Goal: Task Accomplishment & Management: Complete application form

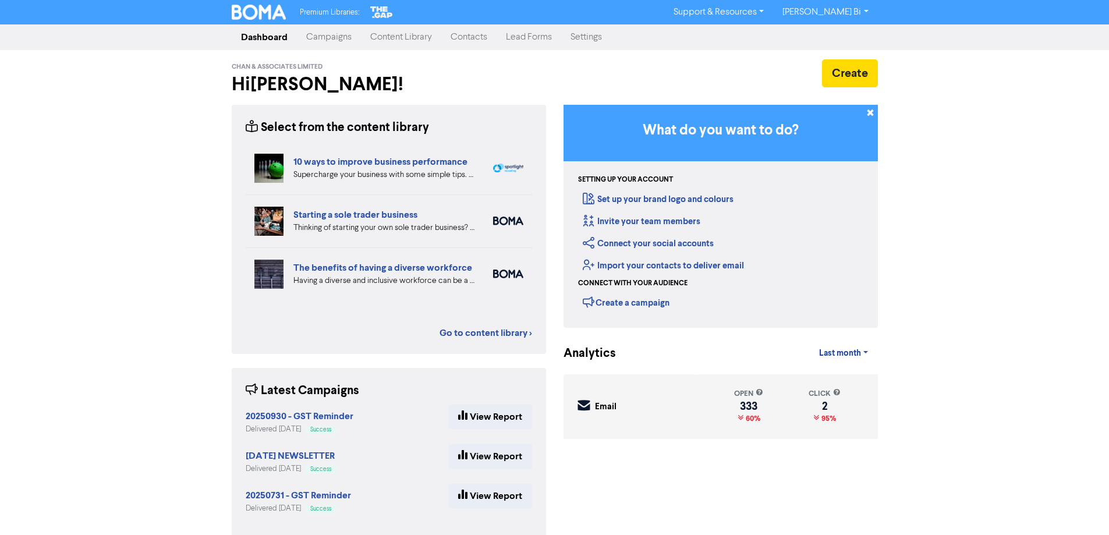
click at [484, 39] on link "Contacts" at bounding box center [468, 37] width 55 height 23
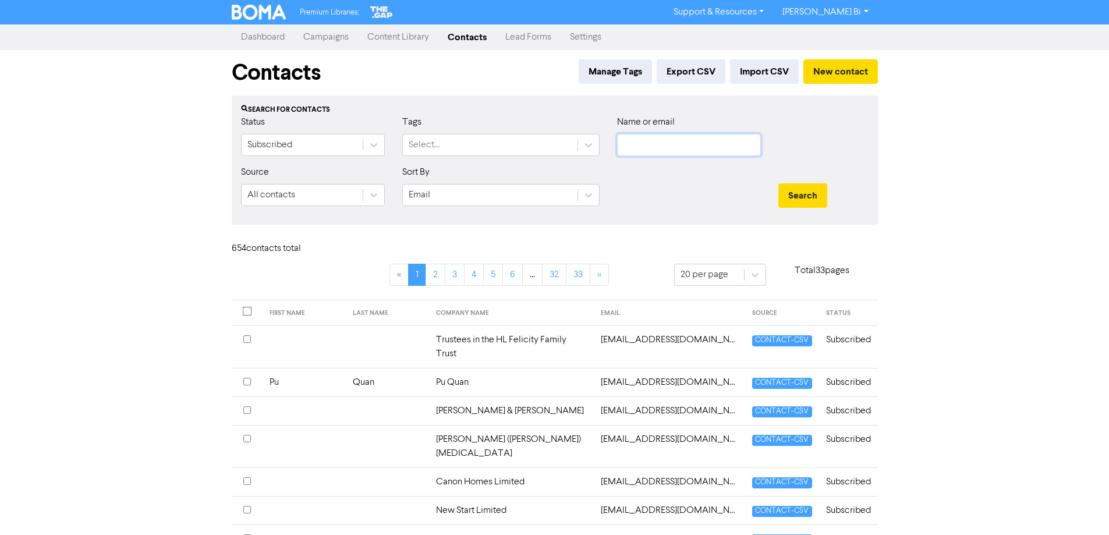
drag, startPoint x: 662, startPoint y: 142, endPoint x: 743, endPoint y: 158, distance: 83.0
click at [672, 140] on input "text" at bounding box center [689, 145] width 144 height 22
paste input "Nui Builds Limited"
type input "Nui Builds Limited"
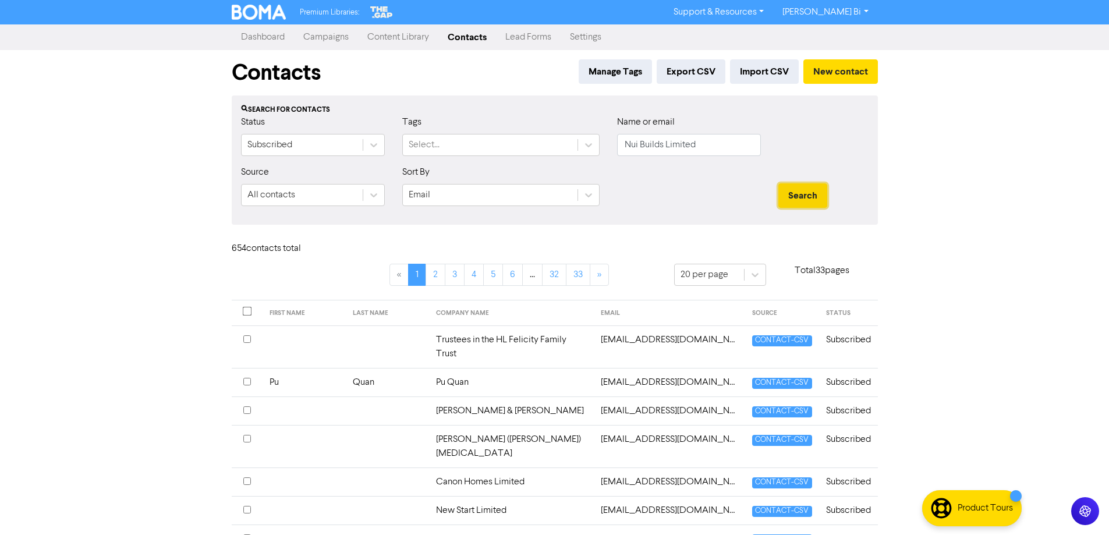
click at [821, 199] on button "Search" at bounding box center [802, 195] width 49 height 24
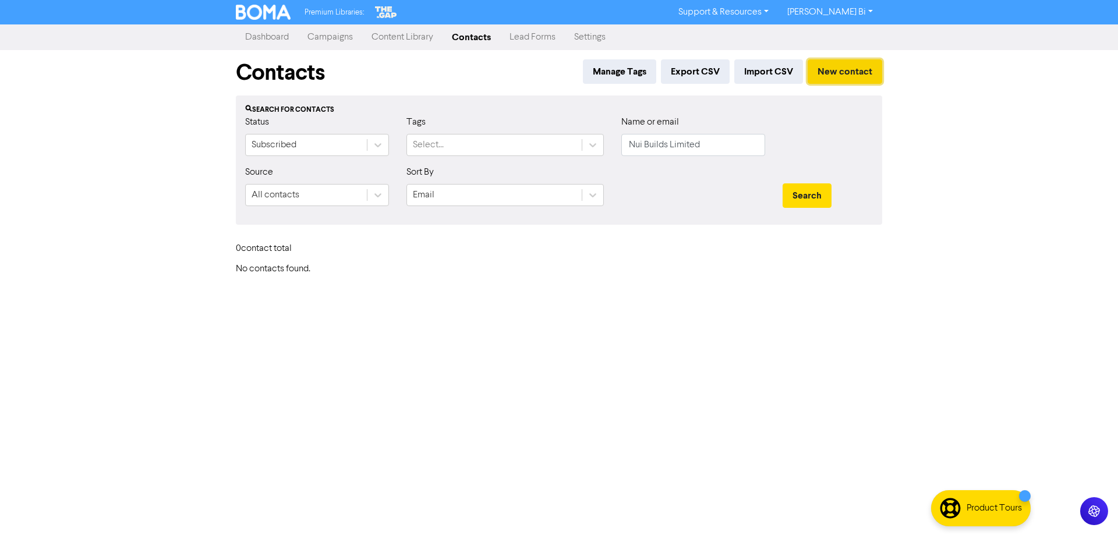
click at [845, 69] on button "New contact" at bounding box center [844, 71] width 75 height 24
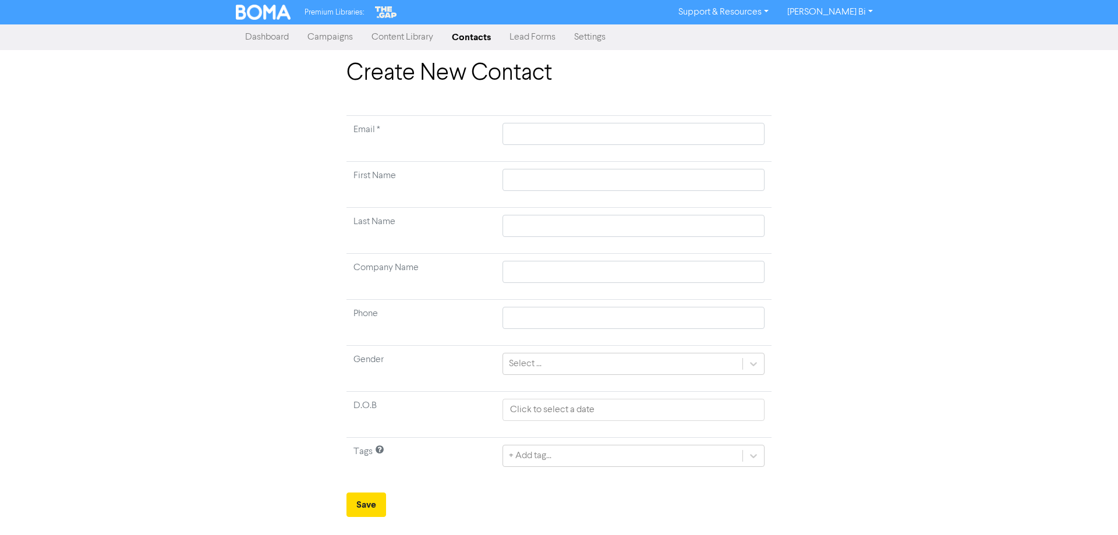
click at [556, 260] on td at bounding box center [633, 277] width 276 height 46
click at [551, 268] on input "text" at bounding box center [633, 272] width 262 height 22
paste input "Nui Builds Limited"
type input "Nui Builds Limited"
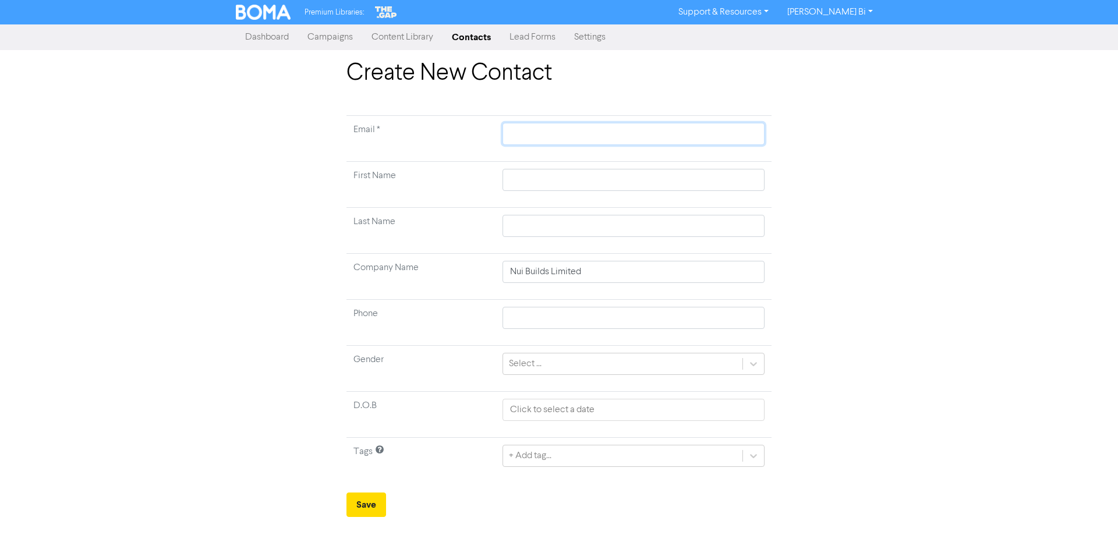
click at [523, 132] on input "text" at bounding box center [633, 134] width 262 height 22
paste input "[EMAIL_ADDRESS][DOMAIN_NAME]"
type input "[EMAIL_ADDRESS][DOMAIN_NAME]"
click at [366, 506] on button "Save" at bounding box center [366, 504] width 40 height 24
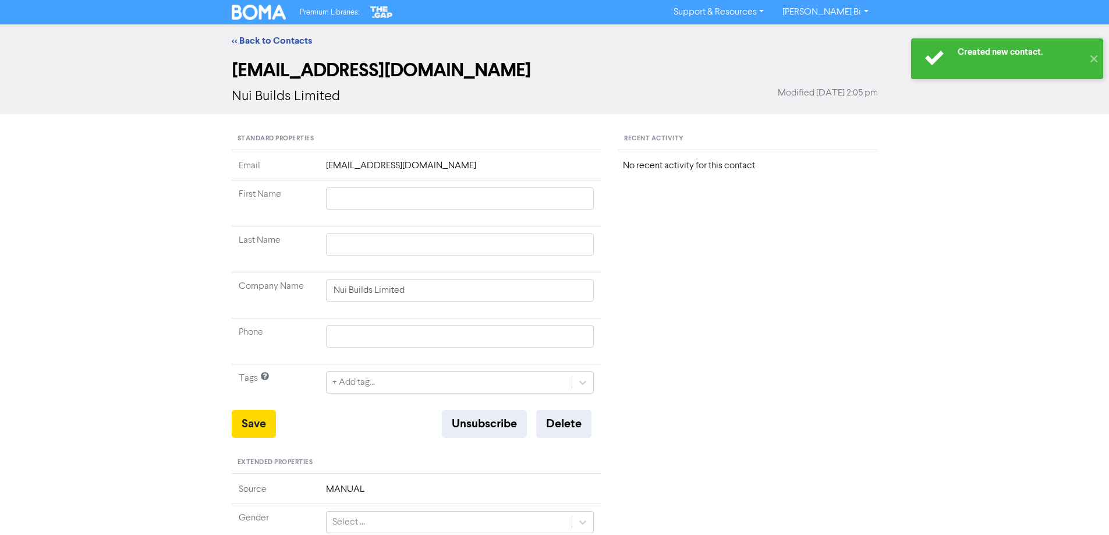
click at [246, 439] on div "Standard Properties Email [EMAIL_ADDRESS][DOMAIN_NAME] First Name Last Name Com…" at bounding box center [417, 490] width 370 height 725
click at [245, 433] on button "Save" at bounding box center [254, 424] width 44 height 28
click at [304, 44] on link "<< Back to Contacts" at bounding box center [272, 41] width 80 height 12
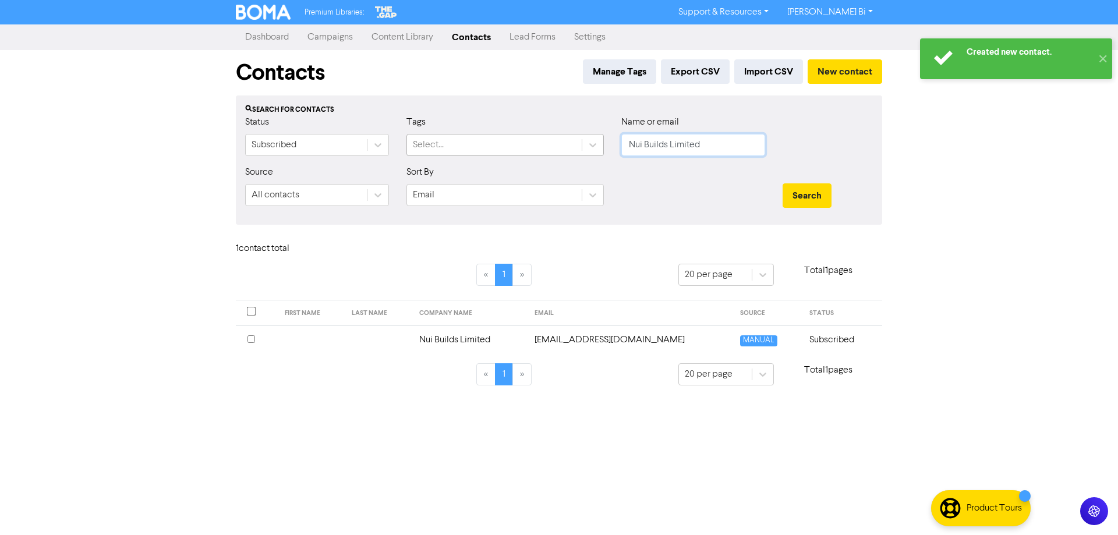
drag, startPoint x: 712, startPoint y: 141, endPoint x: 509, endPoint y: 154, distance: 204.1
click at [509, 153] on div "Status Subscribed Tags Select... Name or email Nui Builds Limited" at bounding box center [558, 140] width 645 height 50
click at [782, 183] on button "Search" at bounding box center [806, 195] width 49 height 24
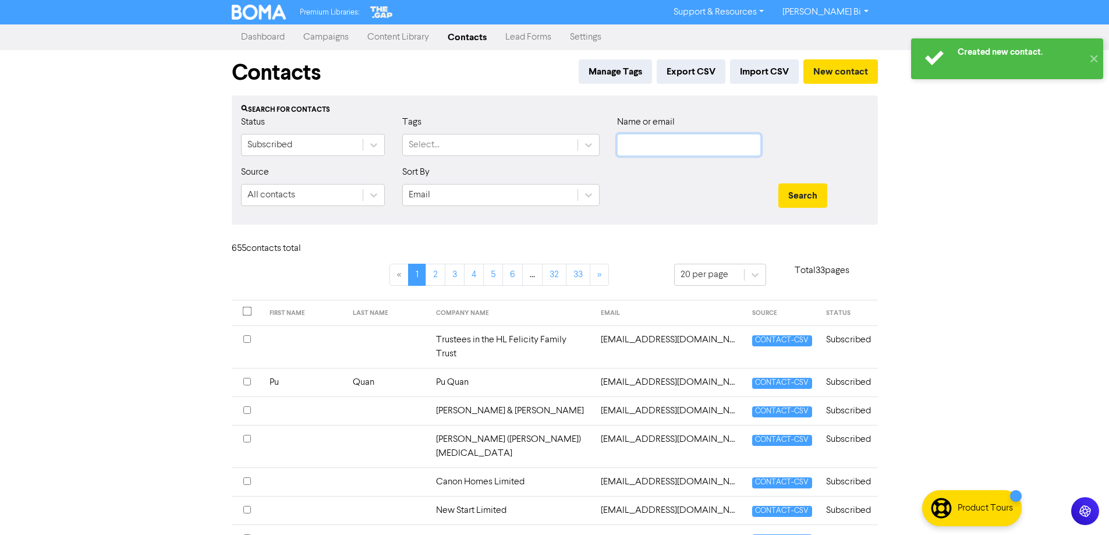
paste input "[EMAIL_ADDRESS][DOMAIN_NAME]"
type input "[EMAIL_ADDRESS][DOMAIN_NAME]"
click at [799, 192] on button "Search" at bounding box center [802, 195] width 49 height 24
